Goal: Information Seeking & Learning: Check status

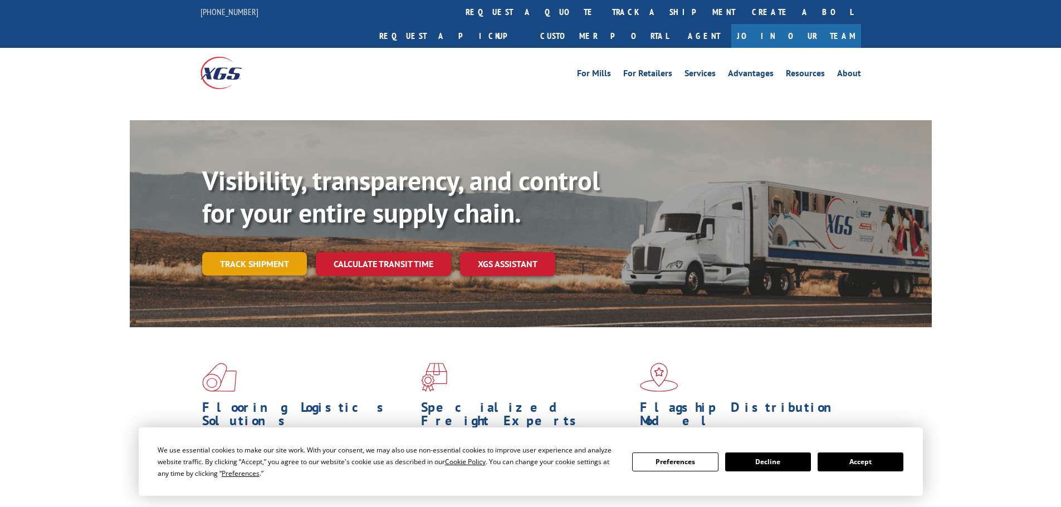
click at [247, 252] on link "Track shipment" at bounding box center [254, 263] width 105 height 23
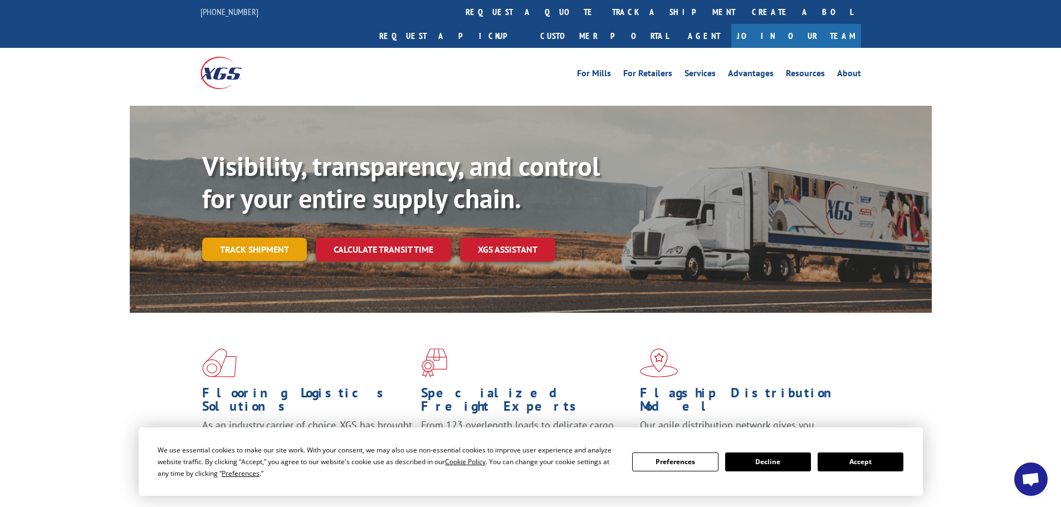
click at [252, 238] on link "Track shipment" at bounding box center [254, 249] width 105 height 23
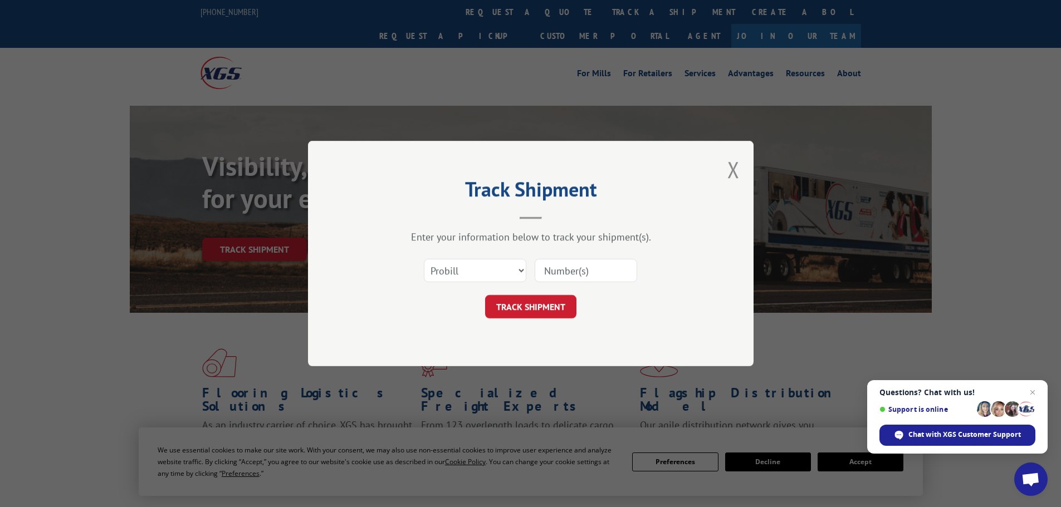
click at [586, 270] on input at bounding box center [586, 270] width 102 height 23
paste input "17603088"
type input "17603088"
click at [533, 301] on button "TRACK SHIPMENT" at bounding box center [530, 306] width 91 height 23
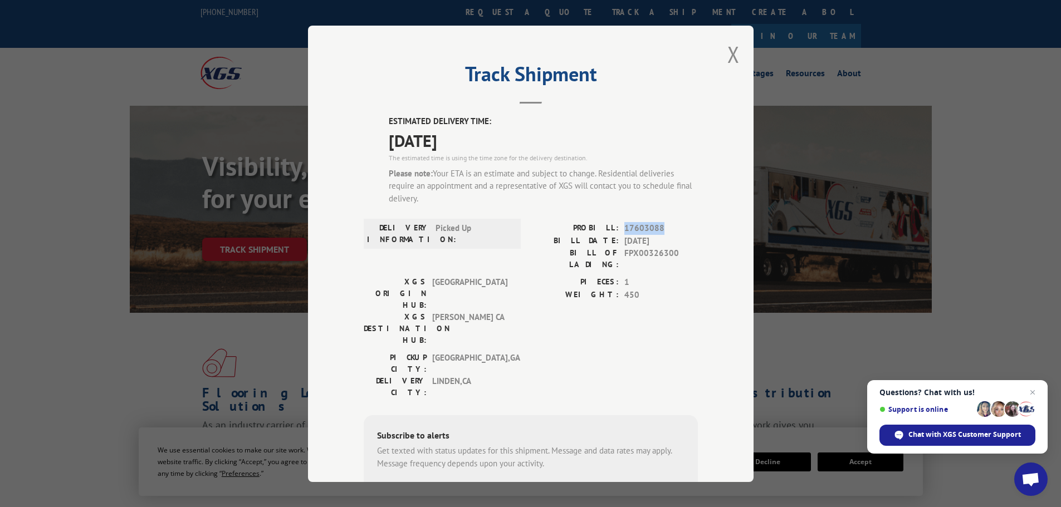
drag, startPoint x: 659, startPoint y: 226, endPoint x: 619, endPoint y: 227, distance: 39.6
click at [619, 227] on div "PROBILL: 17603088" at bounding box center [614, 228] width 167 height 13
copy span "17603088"
click at [727, 48] on button "Close modal" at bounding box center [733, 55] width 12 height 30
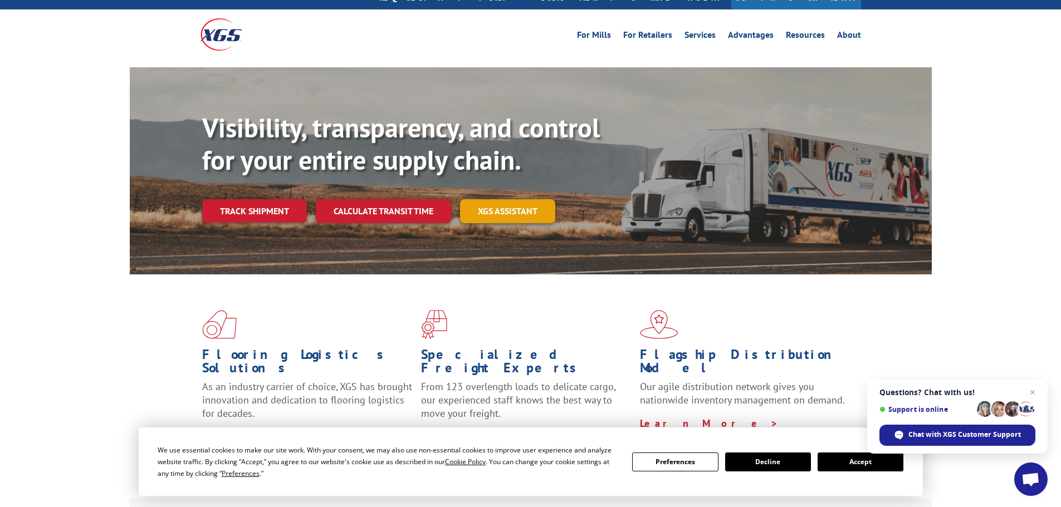
scroll to position [223, 0]
